Goal: Information Seeking & Learning: Find specific fact

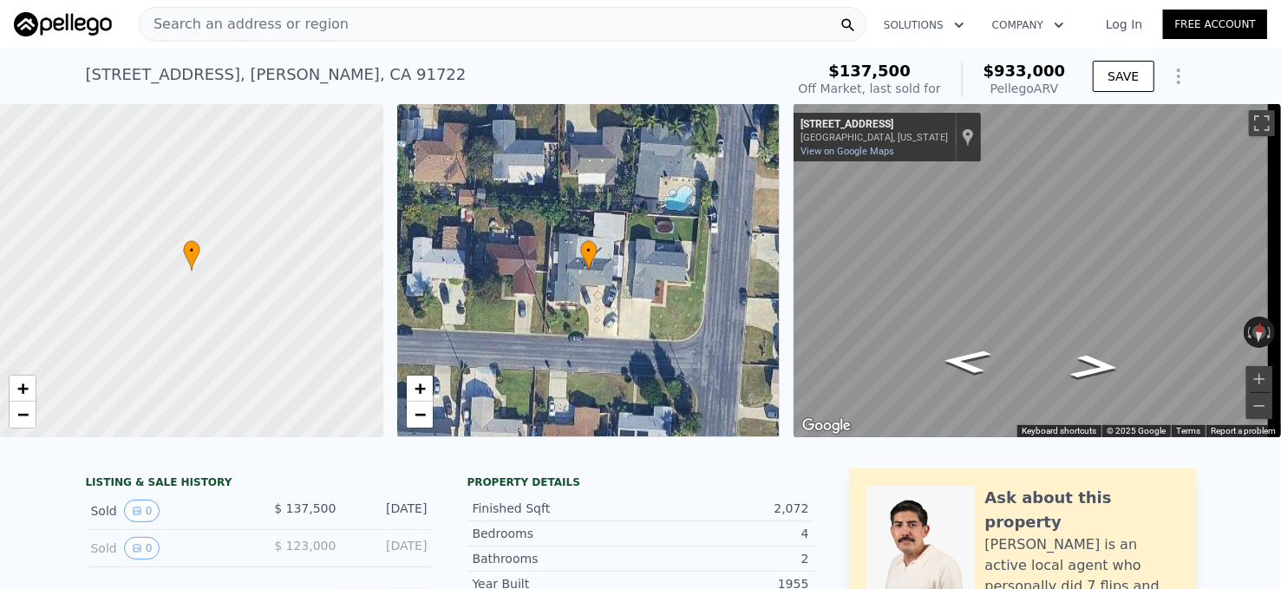
scroll to position [0, 694]
click at [373, 25] on div "Search an address or region" at bounding box center [502, 24] width 727 height 35
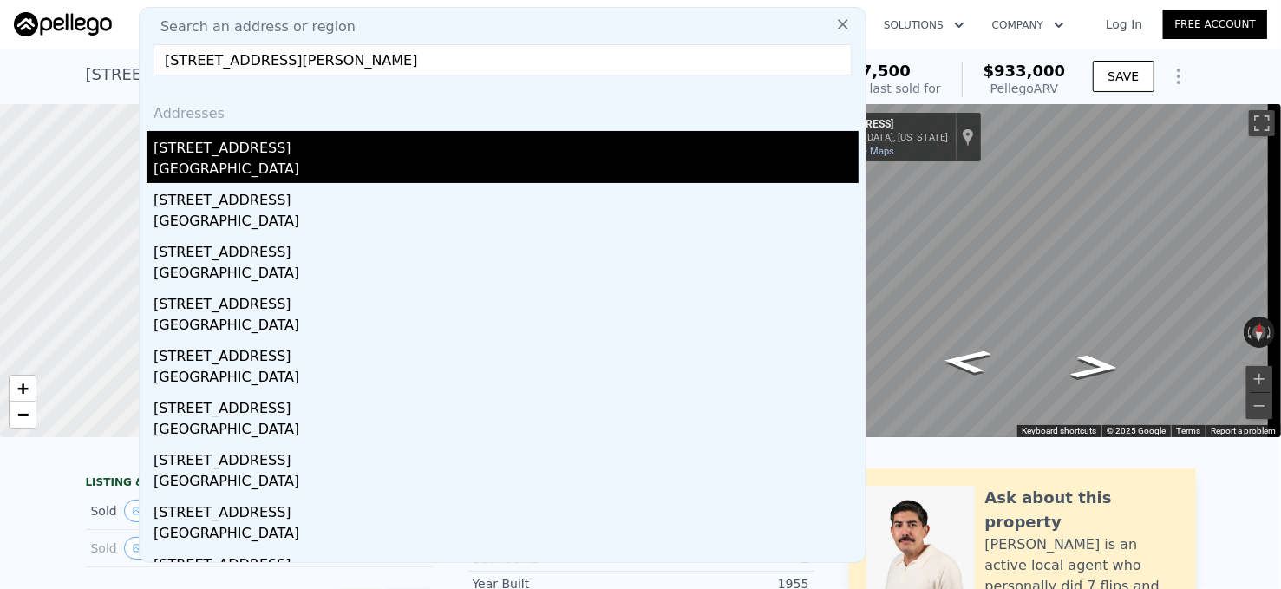
type input "[STREET_ADDRESS][PERSON_NAME]"
click at [336, 159] on div "[GEOGRAPHIC_DATA]" at bounding box center [505, 171] width 705 height 24
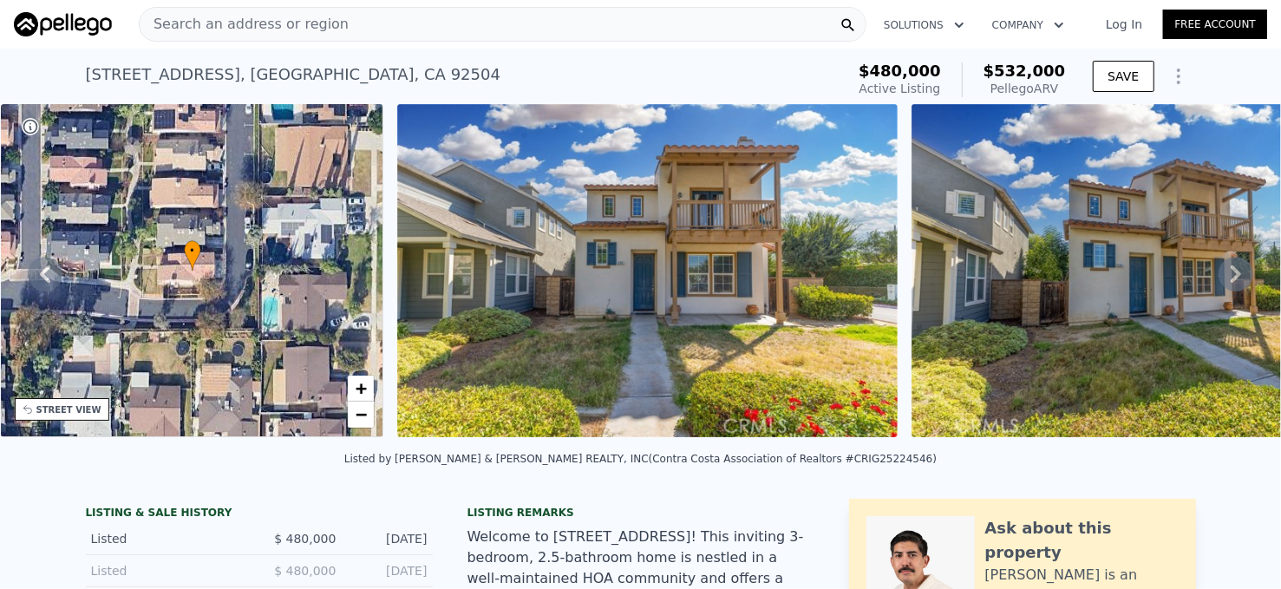
click at [387, 15] on div "Search an address or region" at bounding box center [502, 24] width 727 height 35
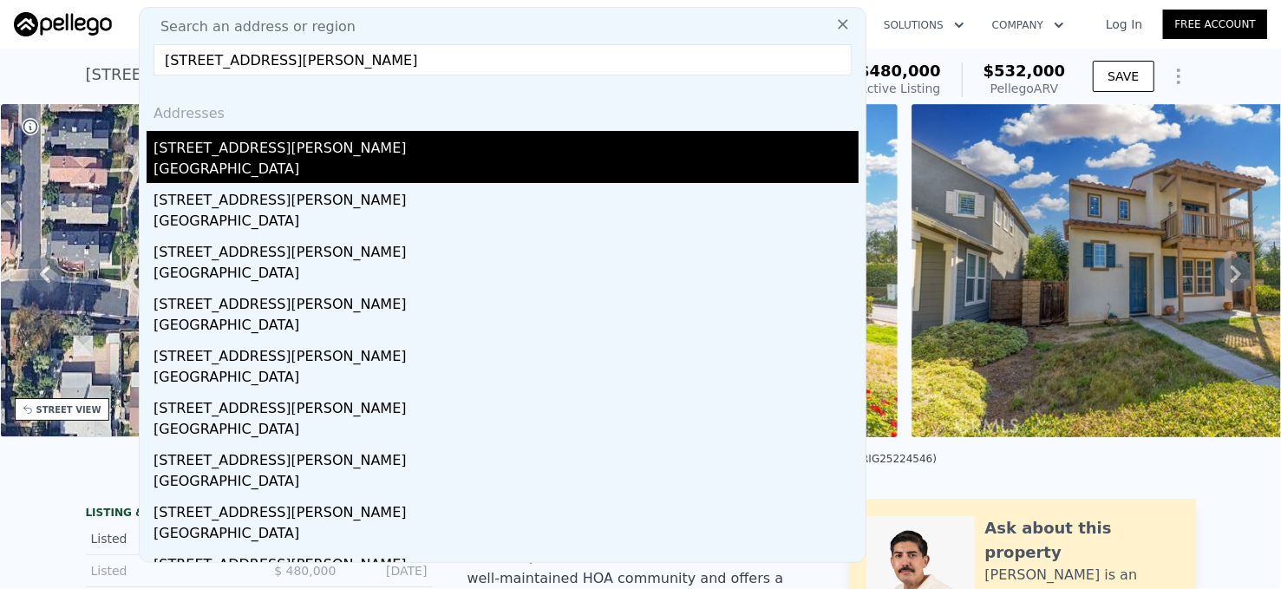
type input "[STREET_ADDRESS][PERSON_NAME]"
click at [350, 141] on div "[STREET_ADDRESS][PERSON_NAME]" at bounding box center [505, 145] width 705 height 28
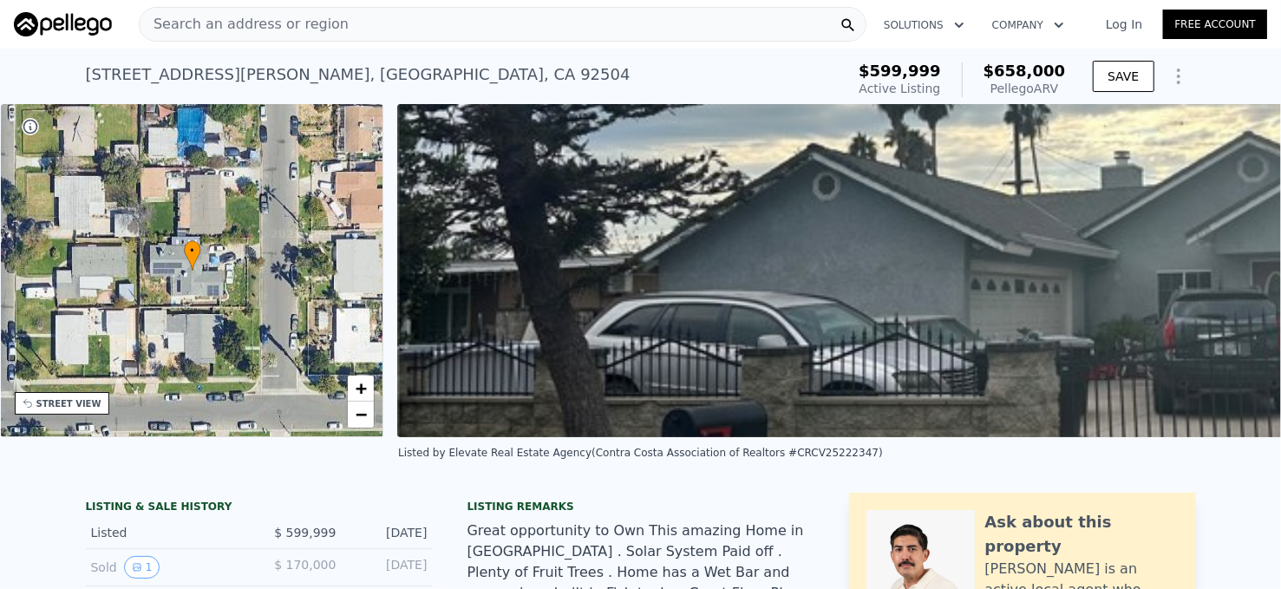
click at [306, 25] on span "Search an address or region" at bounding box center [244, 24] width 209 height 21
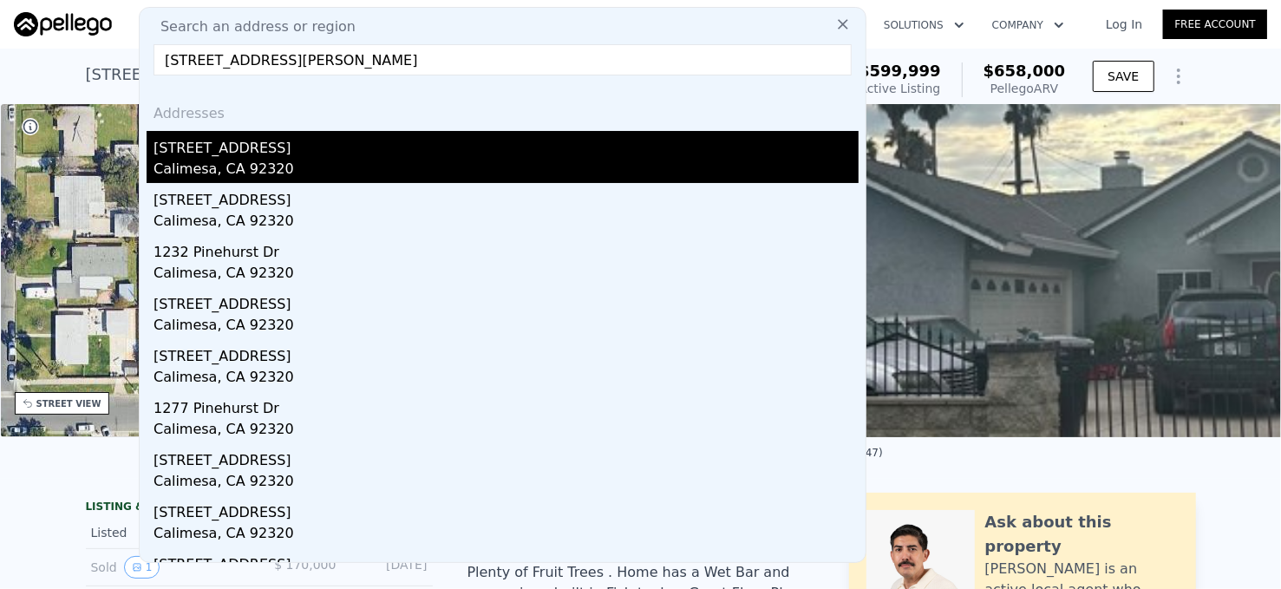
type input "[STREET_ADDRESS][PERSON_NAME]"
click at [324, 160] on div "Calimesa, CA 92320" at bounding box center [505, 171] width 705 height 24
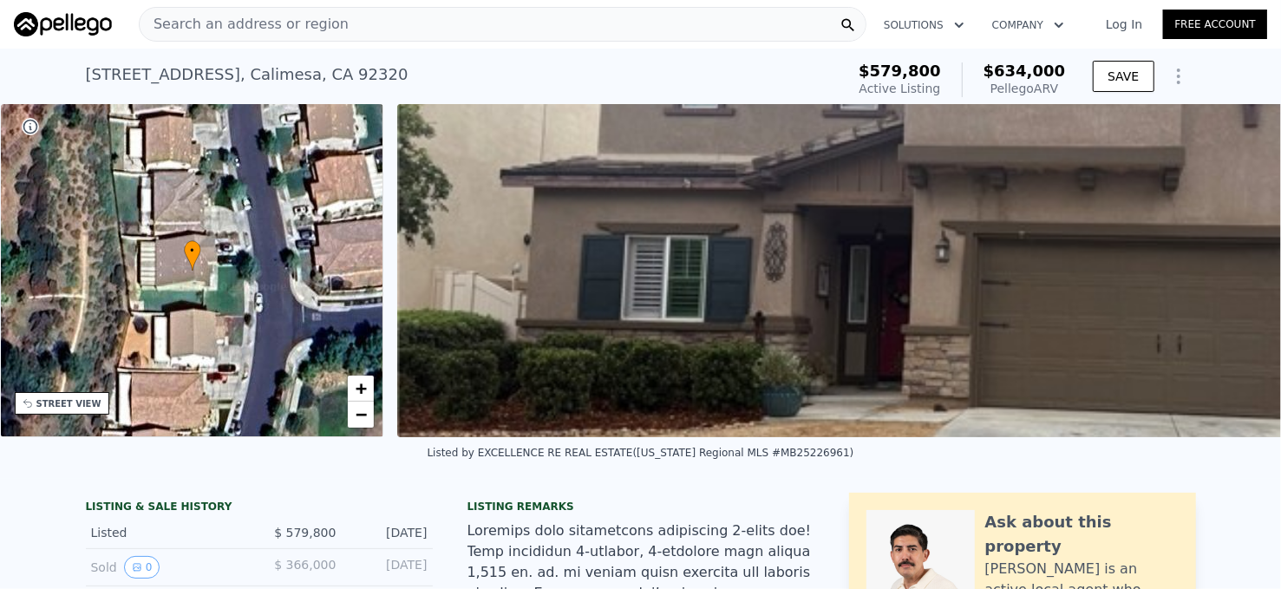
click at [639, 29] on div "Search an address or region" at bounding box center [502, 24] width 727 height 35
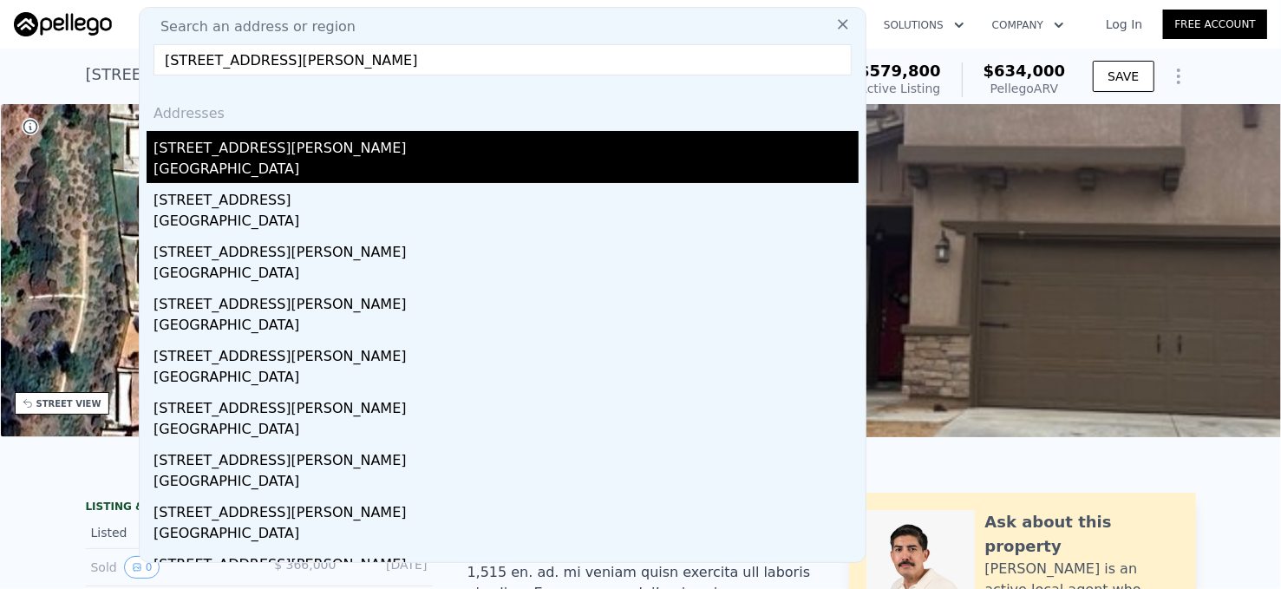
type input "[STREET_ADDRESS][PERSON_NAME]"
click at [321, 159] on div "[GEOGRAPHIC_DATA]" at bounding box center [505, 171] width 705 height 24
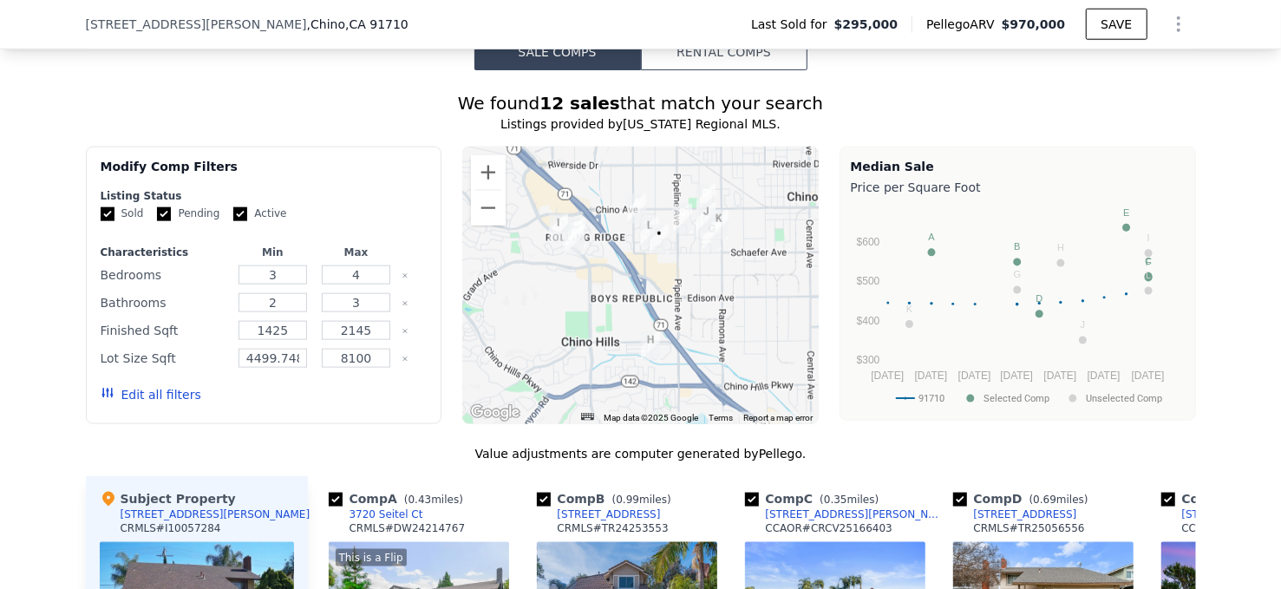
scroll to position [1208, 0]
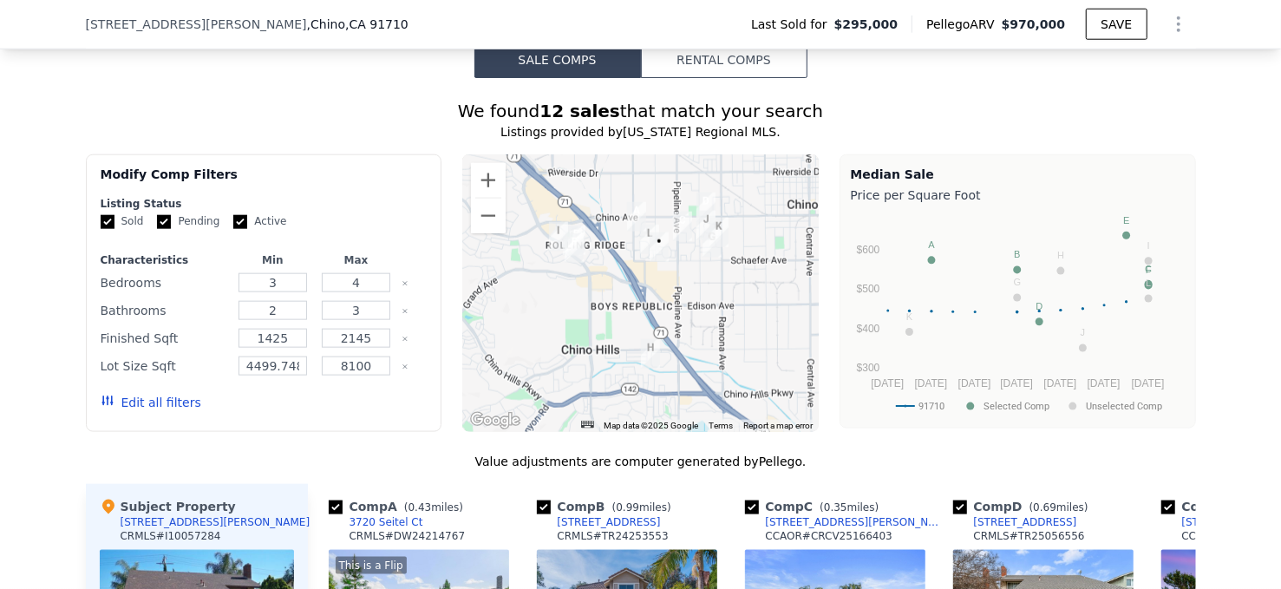
click at [663, 298] on div at bounding box center [640, 292] width 356 height 277
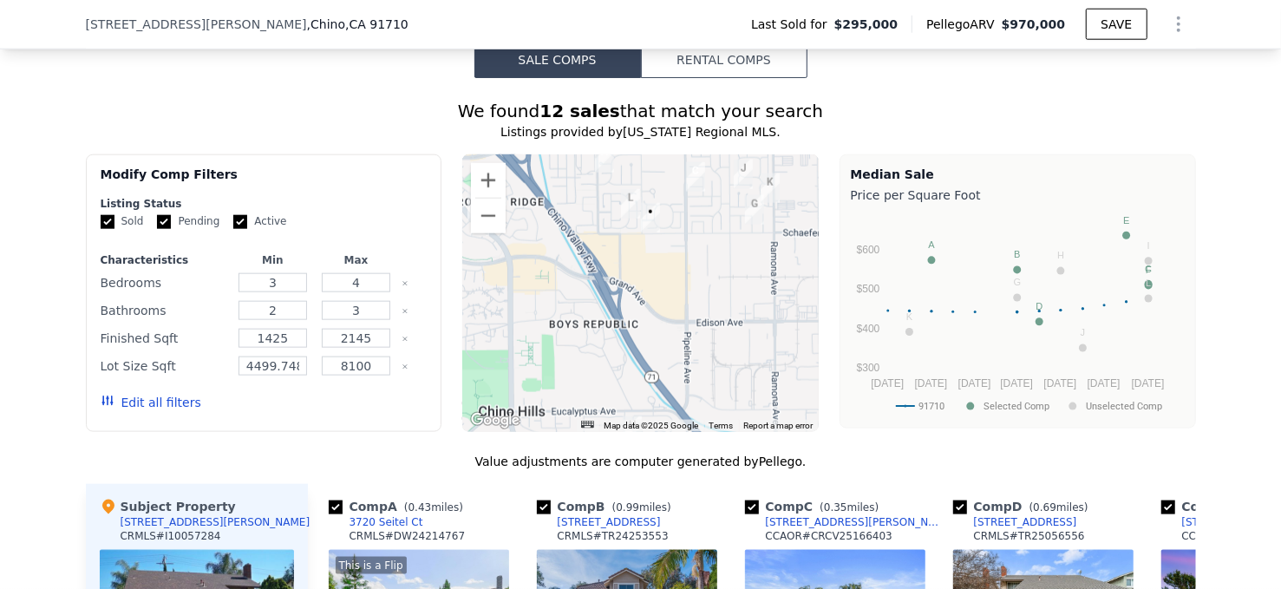
click at [663, 298] on div at bounding box center [640, 292] width 356 height 277
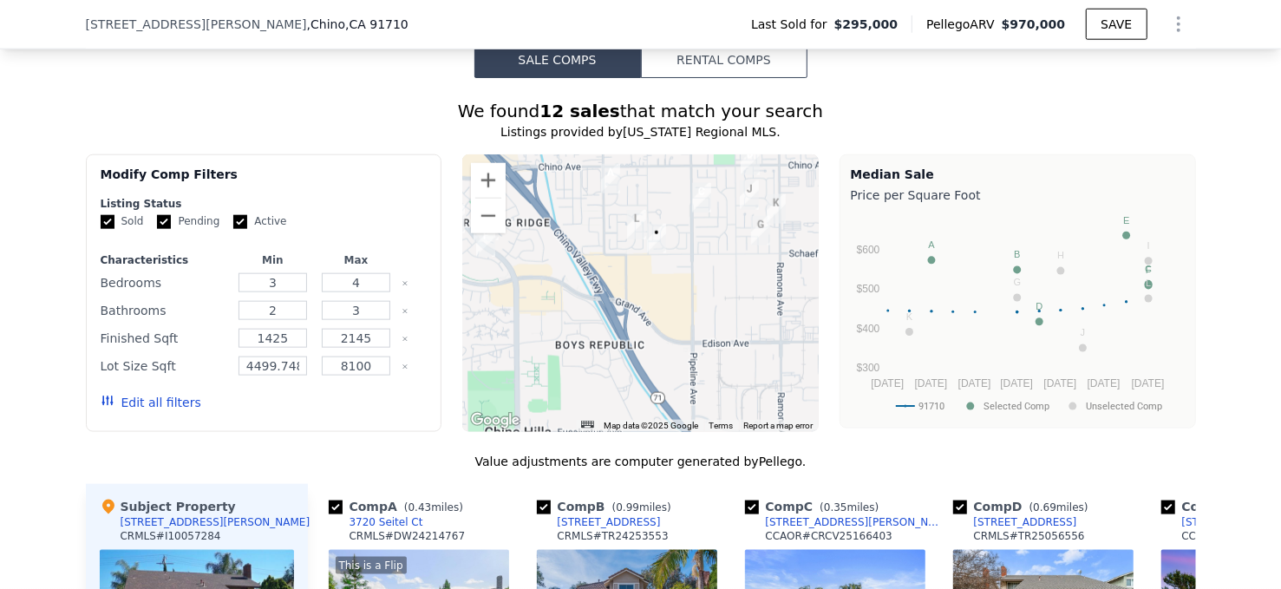
drag, startPoint x: 695, startPoint y: 235, endPoint x: 701, endPoint y: 244, distance: 10.9
click at [701, 244] on div at bounding box center [640, 292] width 356 height 277
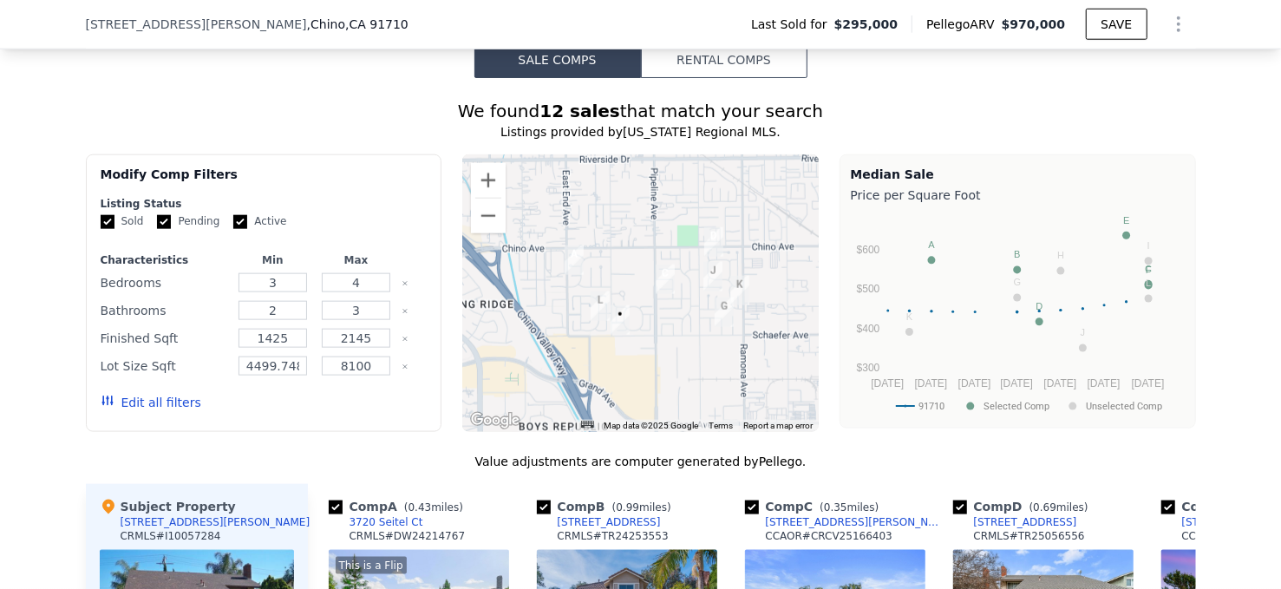
drag, startPoint x: 680, startPoint y: 306, endPoint x: 641, endPoint y: 388, distance: 91.1
click at [641, 388] on div at bounding box center [640, 292] width 356 height 277
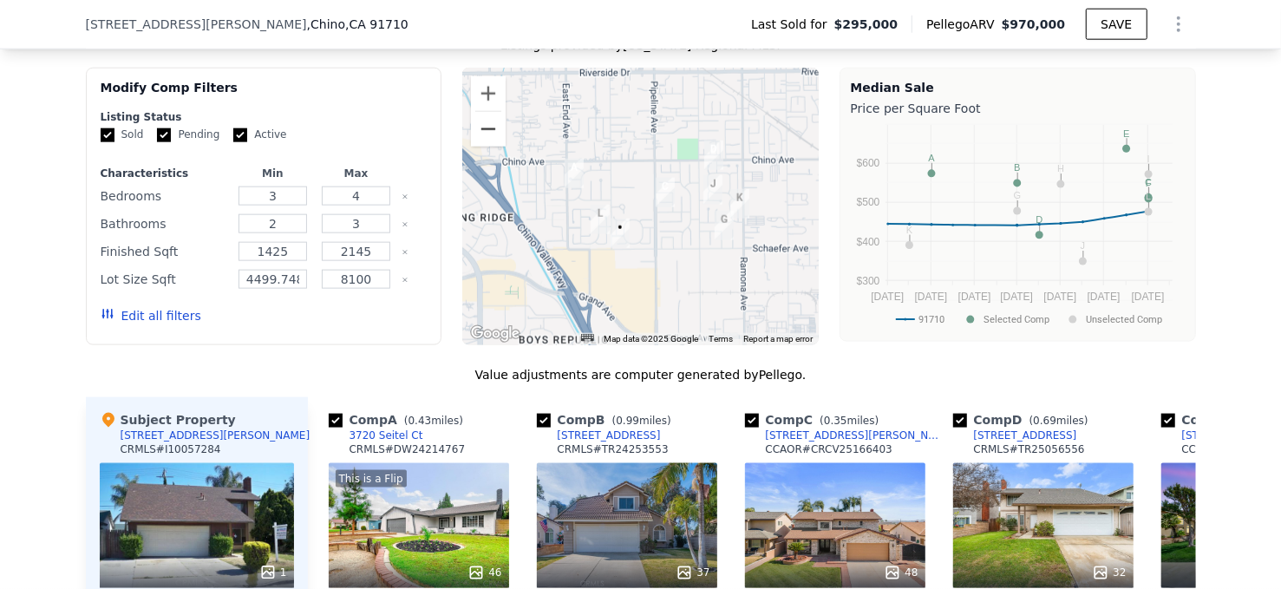
click at [481, 147] on button "Zoom out" at bounding box center [488, 129] width 35 height 35
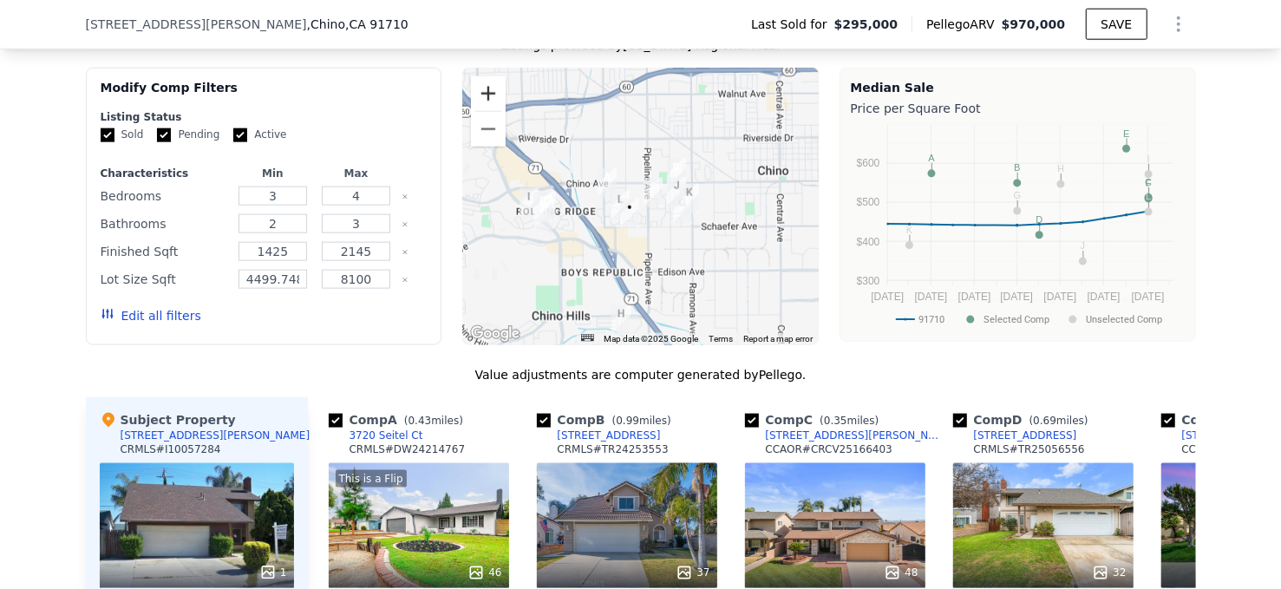
click at [473, 101] on button "Zoom in" at bounding box center [488, 93] width 35 height 35
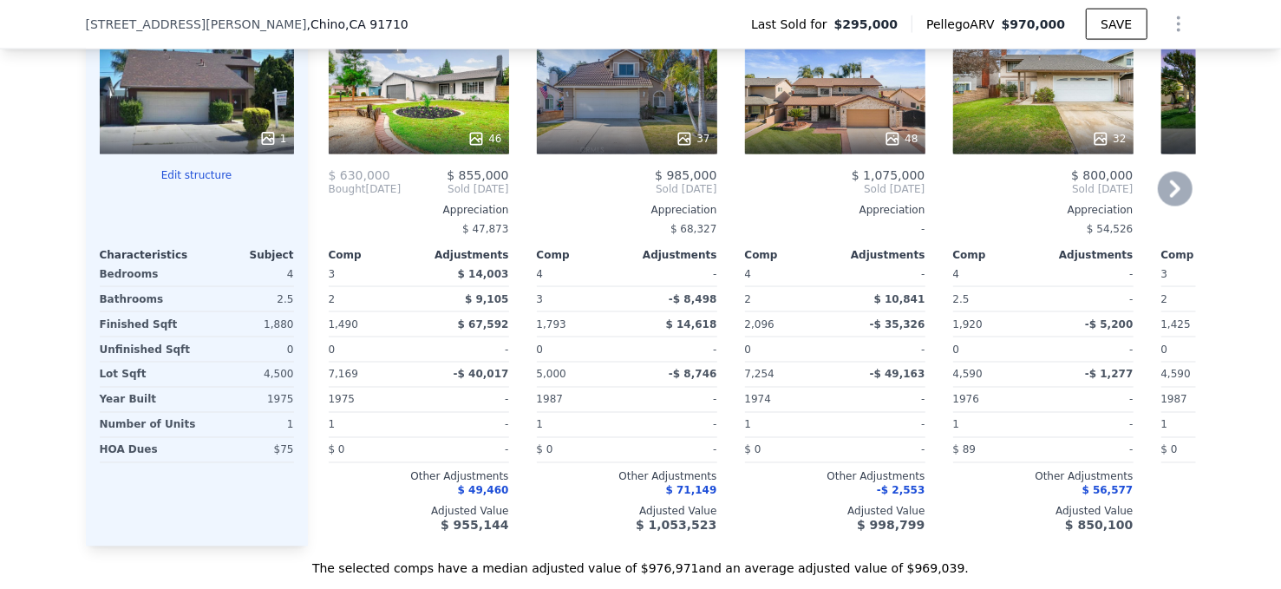
scroll to position [1468, 0]
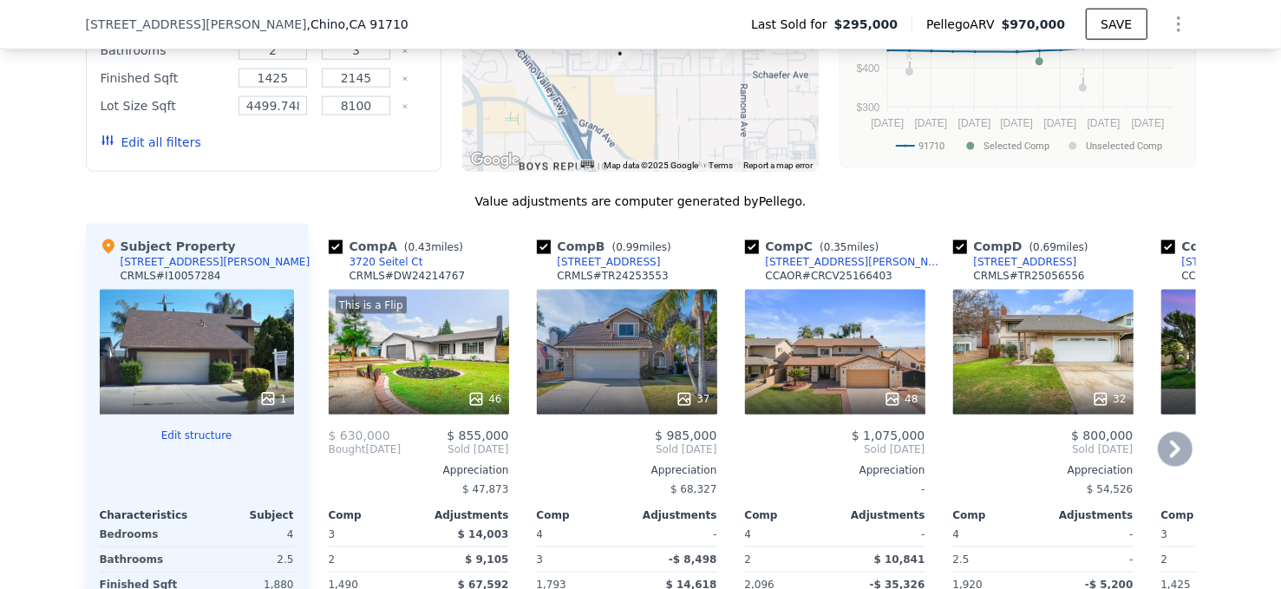
click at [824, 360] on div "48" at bounding box center [835, 352] width 180 height 125
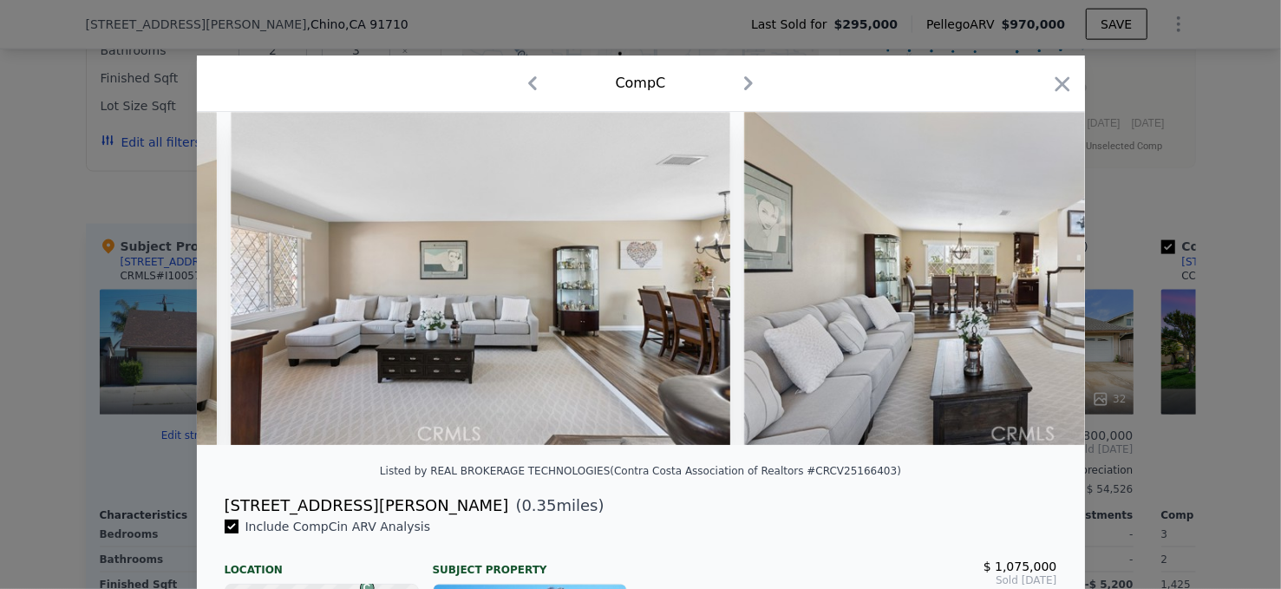
scroll to position [0, 1994]
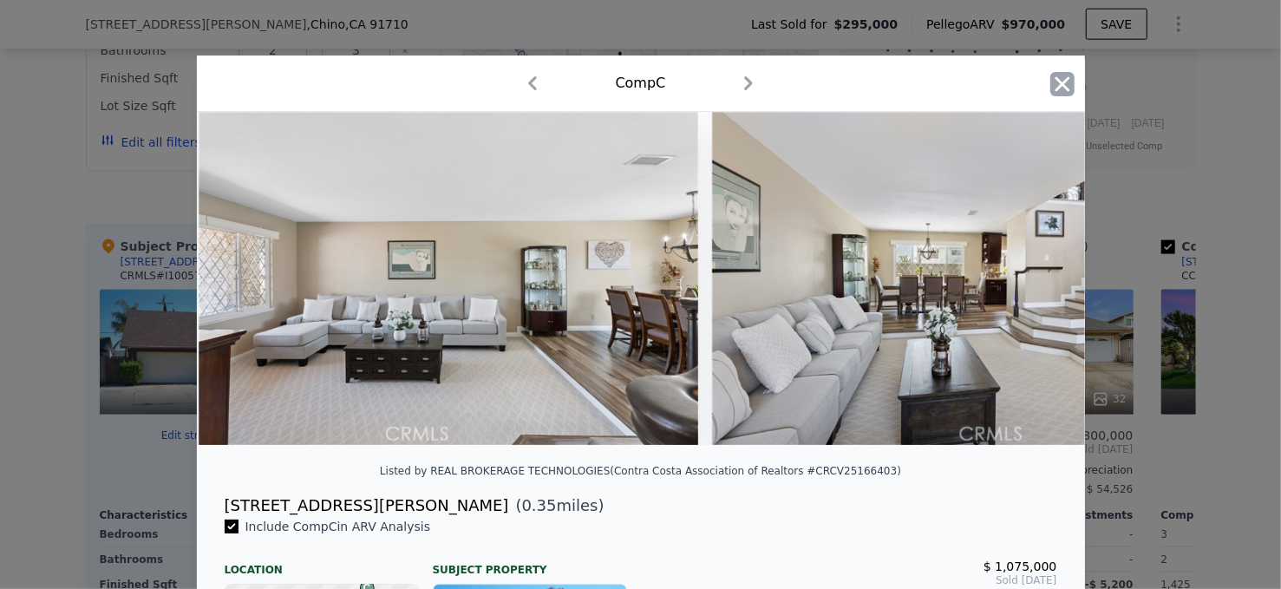
click at [1054, 74] on icon "button" at bounding box center [1062, 84] width 24 height 24
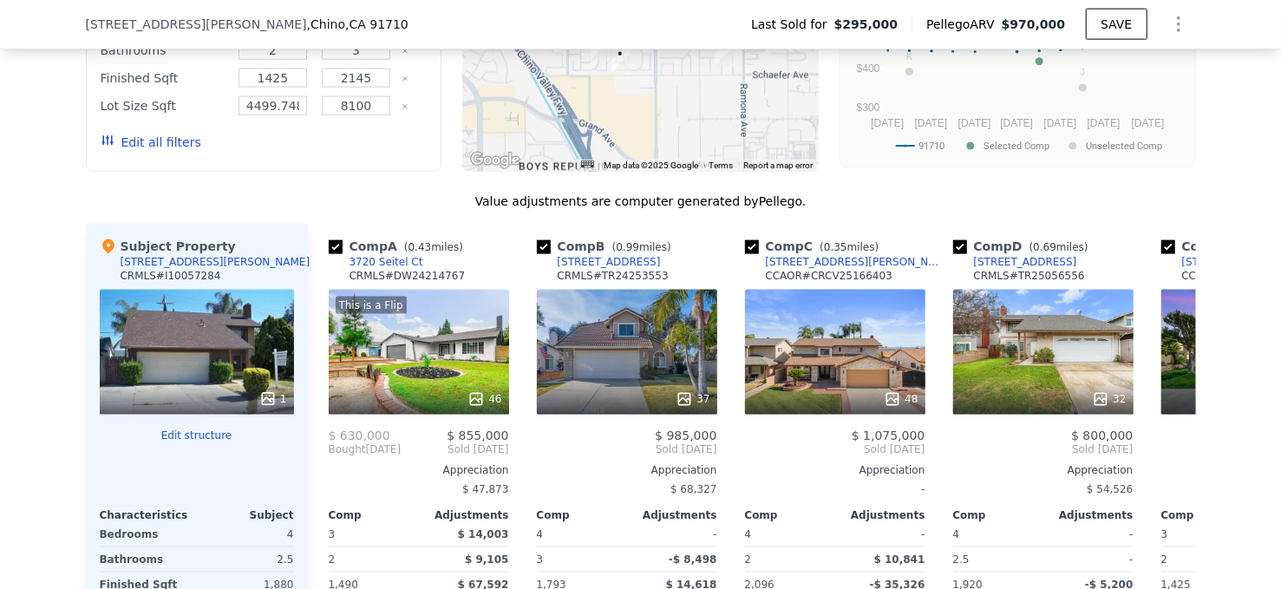
click at [237, 375] on div "1" at bounding box center [197, 352] width 194 height 125
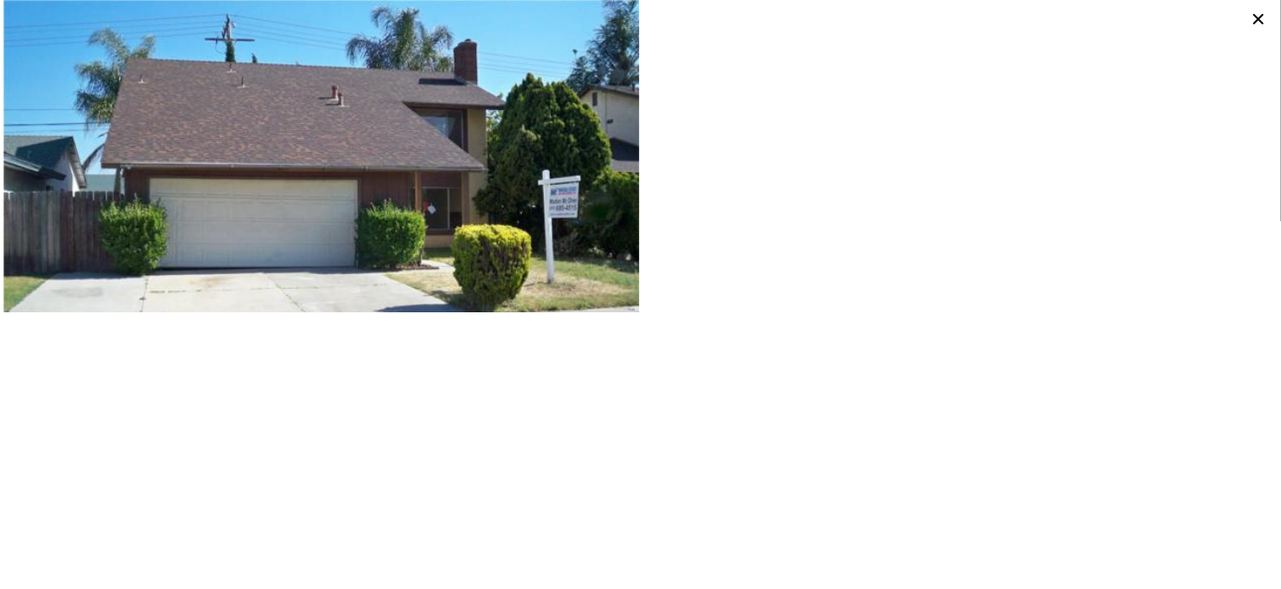
click at [1249, 10] on div at bounding box center [959, 156] width 637 height 312
drag, startPoint x: 579, startPoint y: 36, endPoint x: 561, endPoint y: 29, distance: 19.2
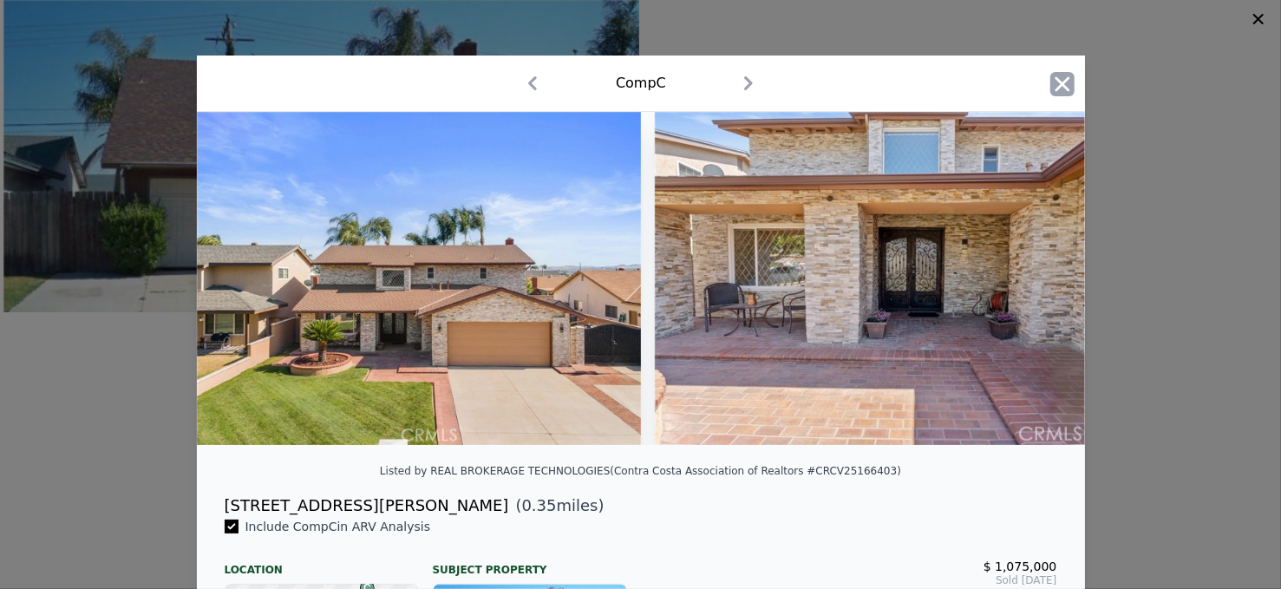
click at [1059, 77] on icon "button" at bounding box center [1062, 84] width 24 height 24
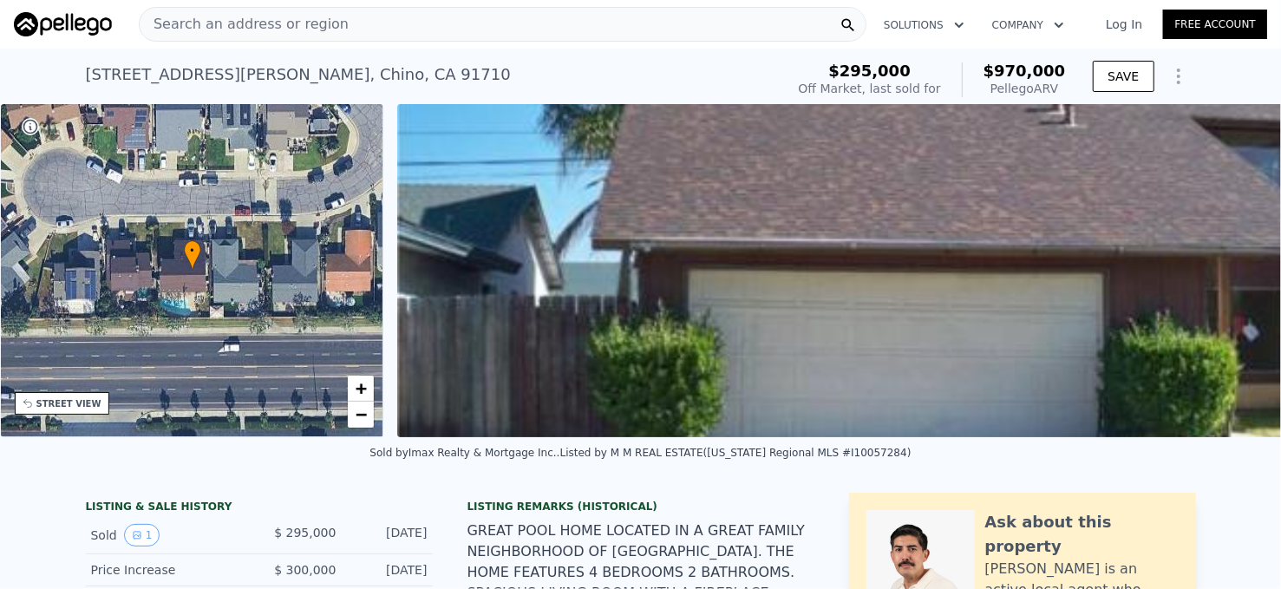
click at [267, 30] on span "Search an address or region" at bounding box center [244, 24] width 209 height 21
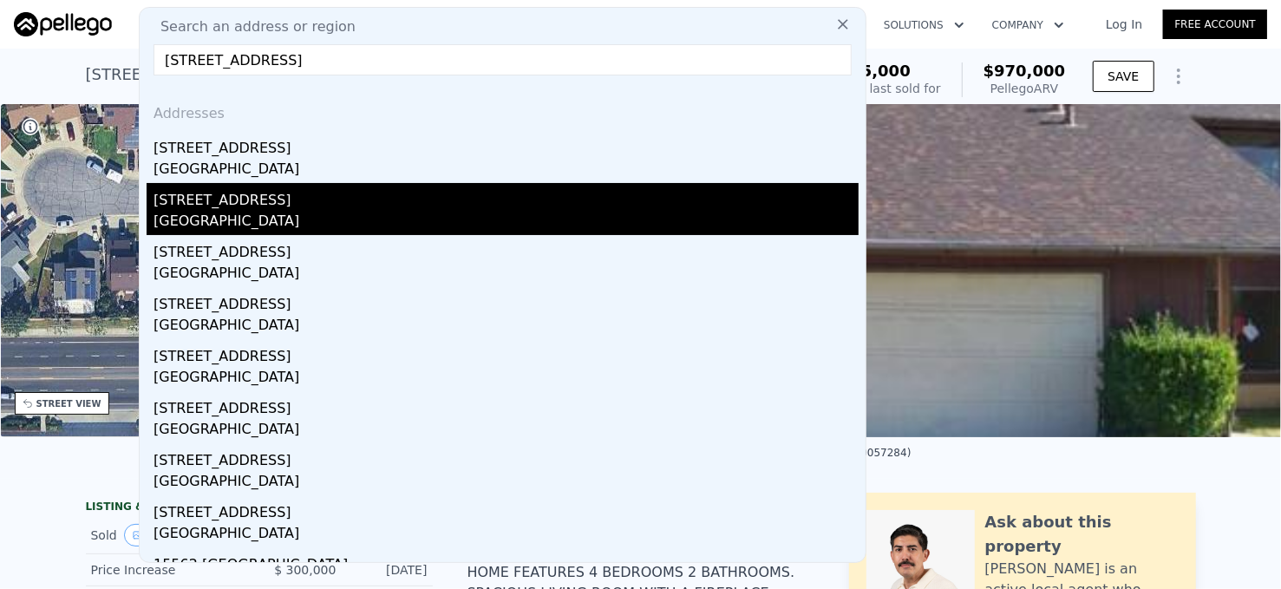
type input "[STREET_ADDRESS]"
click at [397, 205] on div "[STREET_ADDRESS]" at bounding box center [505, 197] width 705 height 28
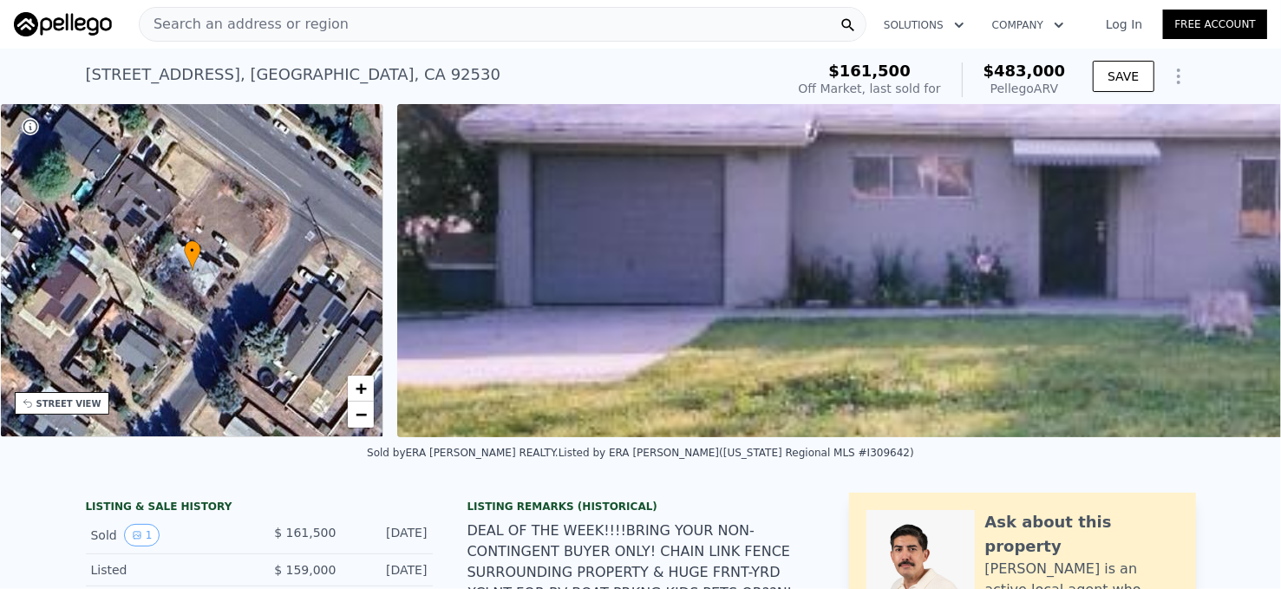
click at [374, 36] on div "Search an address or region" at bounding box center [502, 24] width 727 height 35
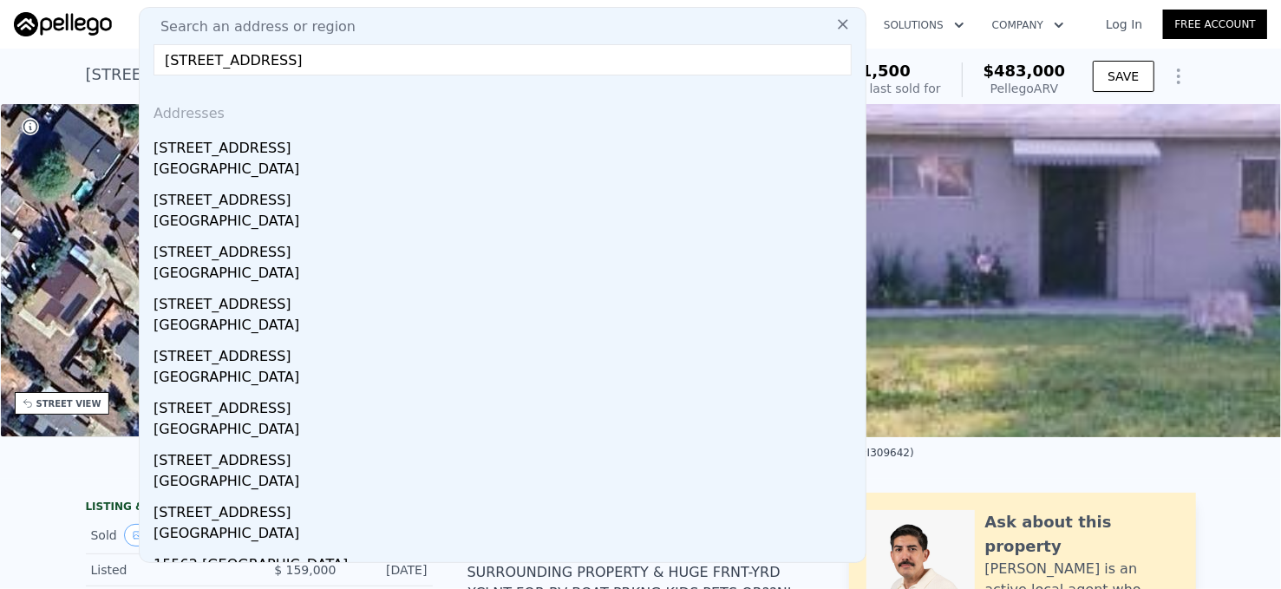
drag, startPoint x: 265, startPoint y: 62, endPoint x: 525, endPoint y: 62, distance: 259.2
click at [525, 62] on input "[STREET_ADDRESS]" at bounding box center [502, 59] width 698 height 31
drag, startPoint x: 525, startPoint y: 62, endPoint x: 270, endPoint y: 59, distance: 254.9
click at [270, 59] on input "[STREET_ADDRESS]" at bounding box center [502, 59] width 698 height 31
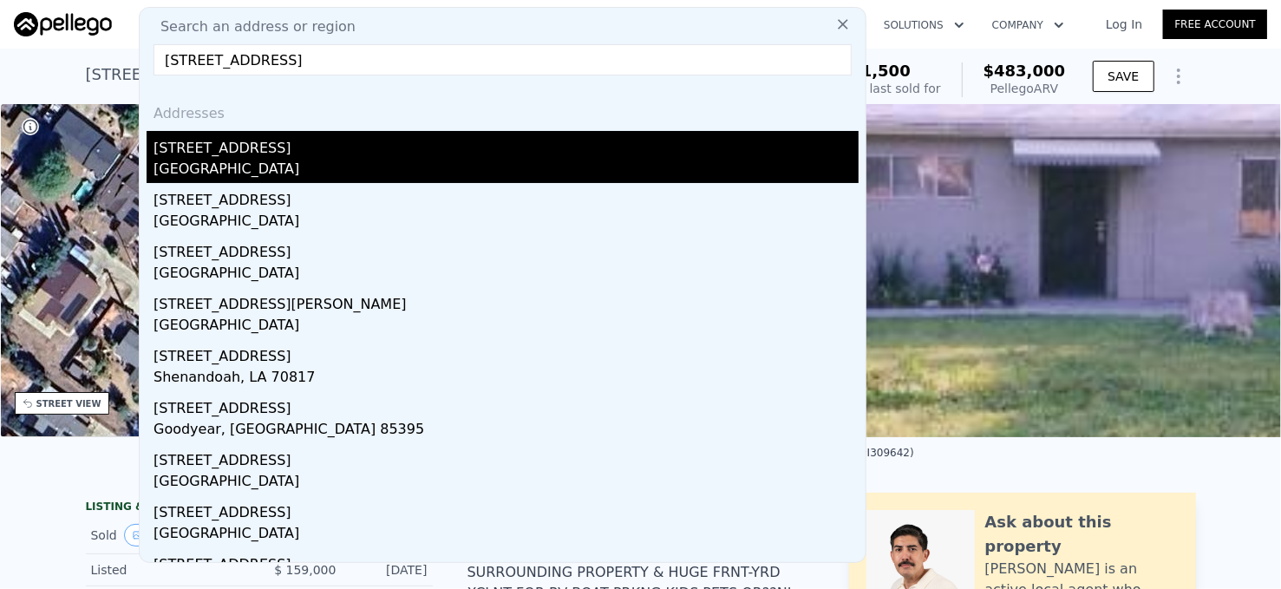
type input "[STREET_ADDRESS]"
click at [323, 145] on div "[STREET_ADDRESS]" at bounding box center [505, 145] width 705 height 28
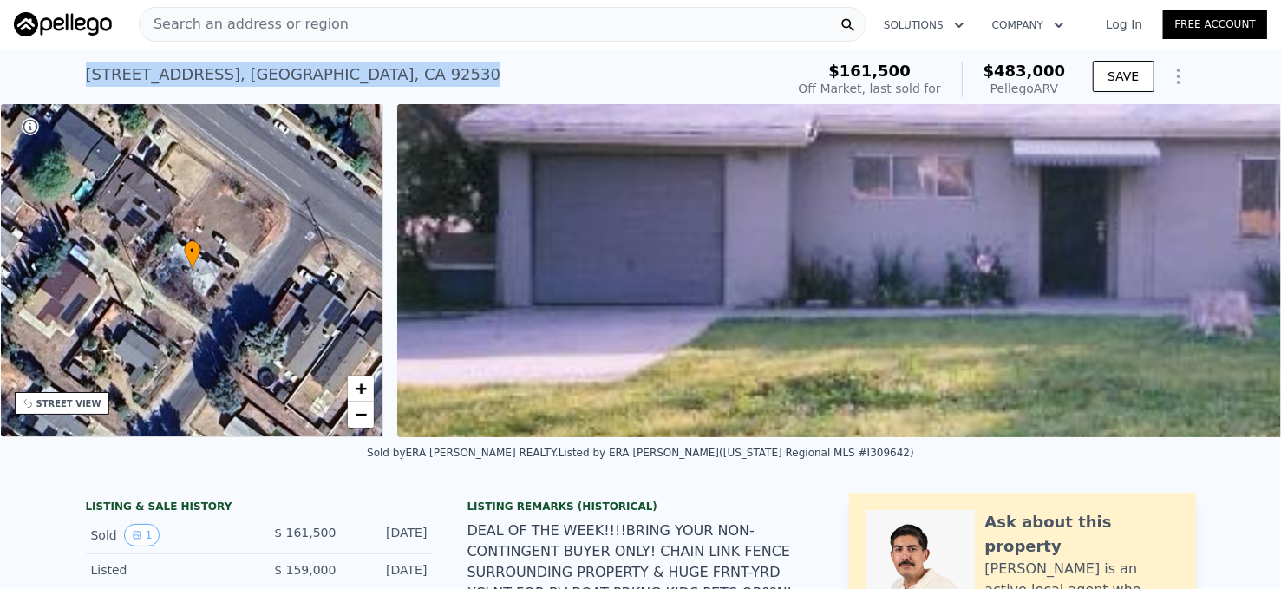
drag, startPoint x: 68, startPoint y: 66, endPoint x: 403, endPoint y: 86, distance: 336.1
click at [403, 86] on div "[STREET_ADDRESS] Sold [DATE] for $161,500 (~ARV $483k ) $161,500 Off Market, la…" at bounding box center [640, 76] width 1281 height 55
copy div "[STREET_ADDRESS]"
